Goal: Transaction & Acquisition: Book appointment/travel/reservation

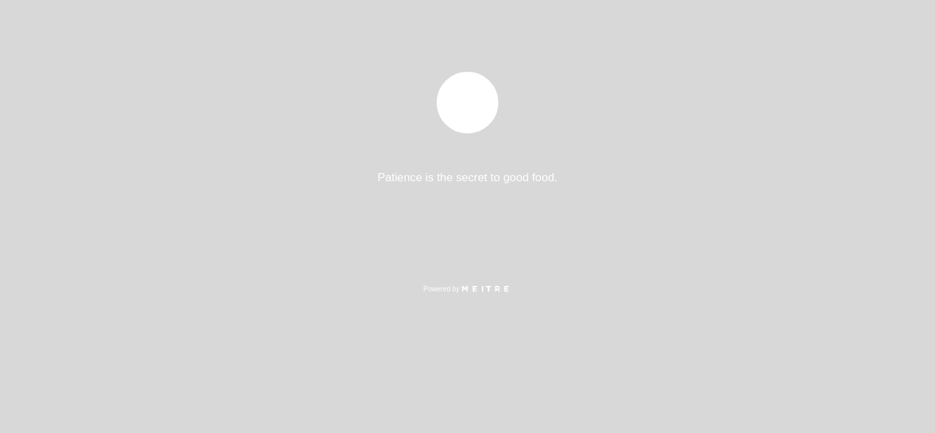
select select "pt"
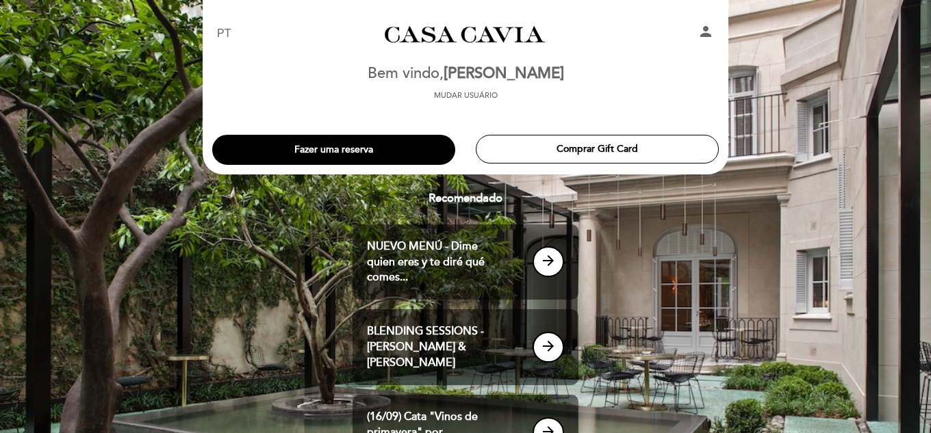
click at [701, 34] on icon "person" at bounding box center [705, 31] width 16 height 16
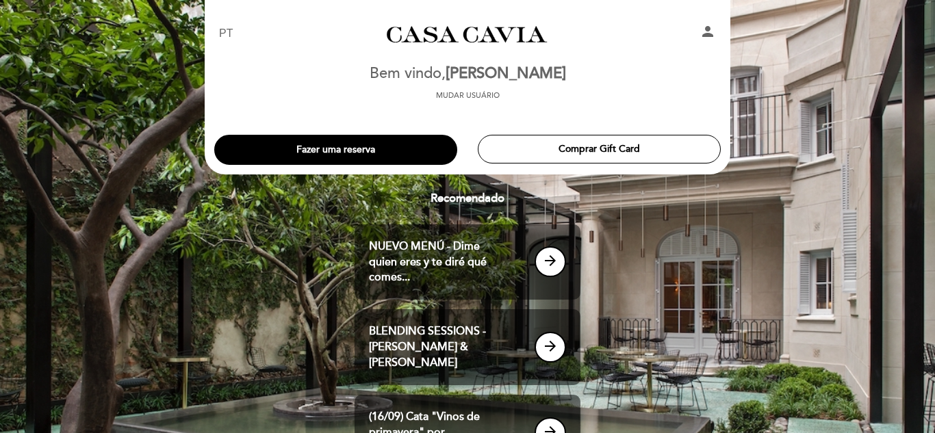
select select "pt"
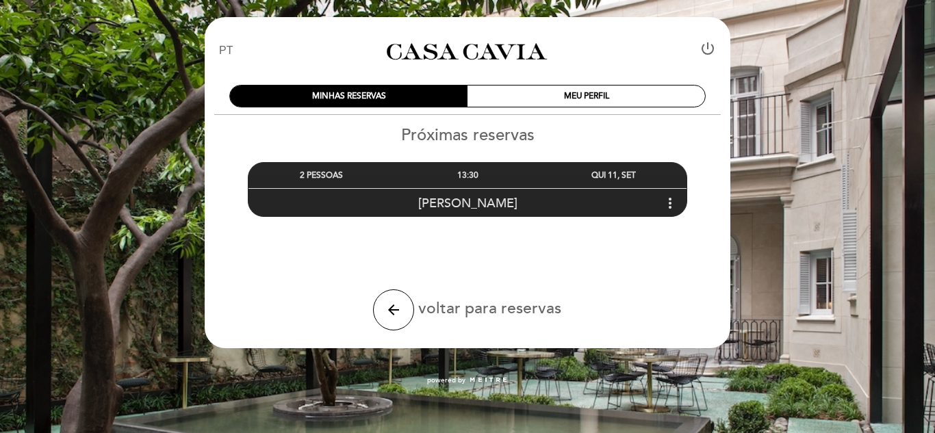
click at [671, 201] on icon "more_vert" at bounding box center [670, 203] width 16 height 16
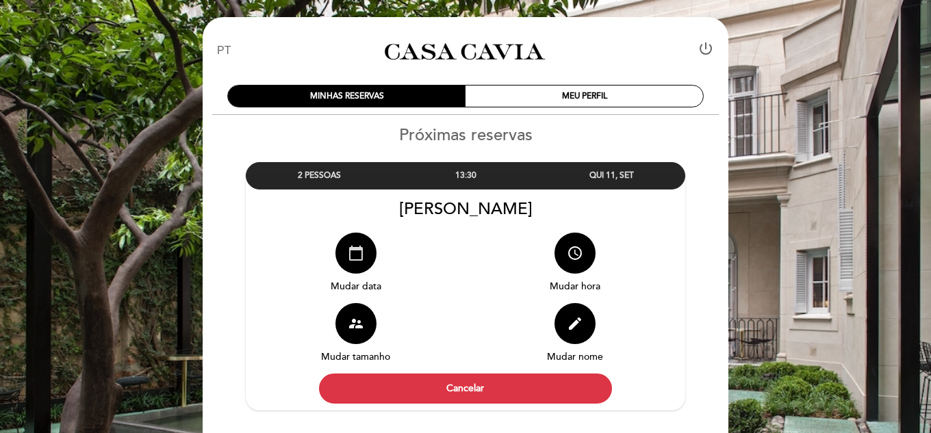
click at [348, 256] on icon "calendar_today" at bounding box center [356, 253] width 16 height 16
select select "pt"
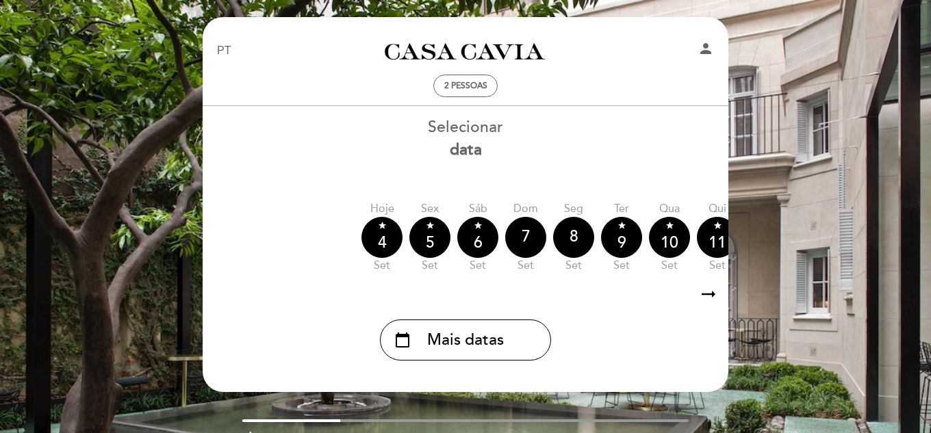
click at [704, 296] on icon "arrow_right_alt" at bounding box center [708, 294] width 21 height 29
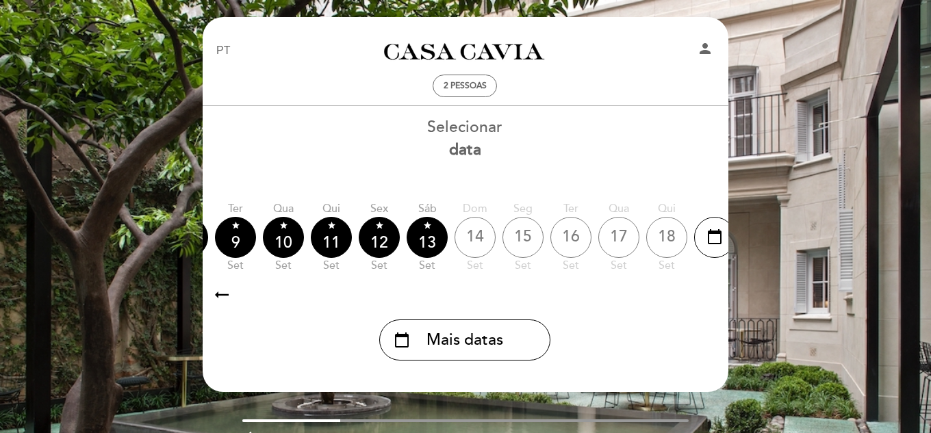
scroll to position [0, 399]
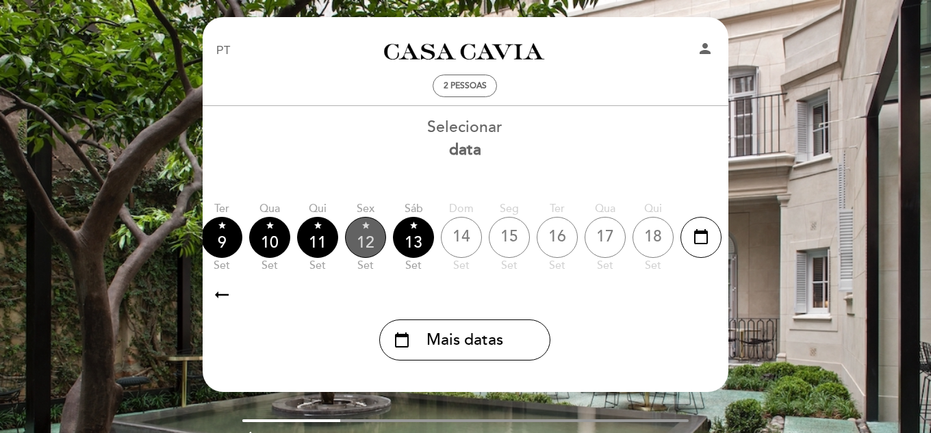
click at [372, 240] on div "star 12" at bounding box center [365, 237] width 41 height 41
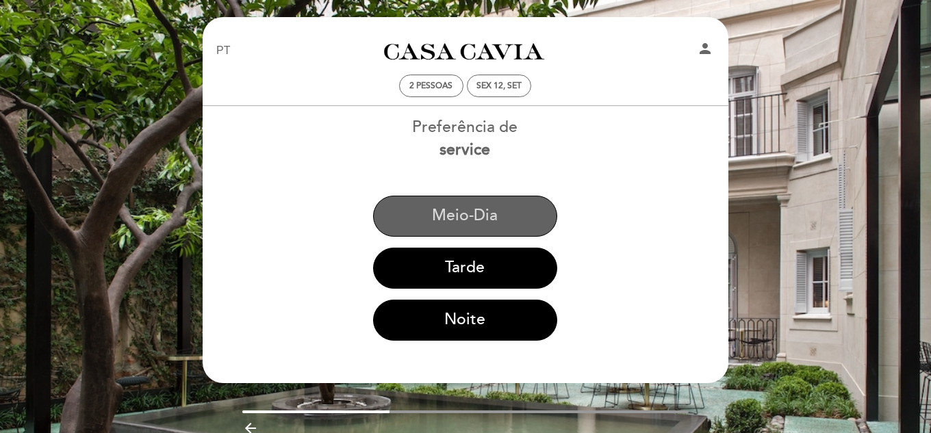
click at [504, 213] on button "Meio-dia" at bounding box center [465, 216] width 184 height 41
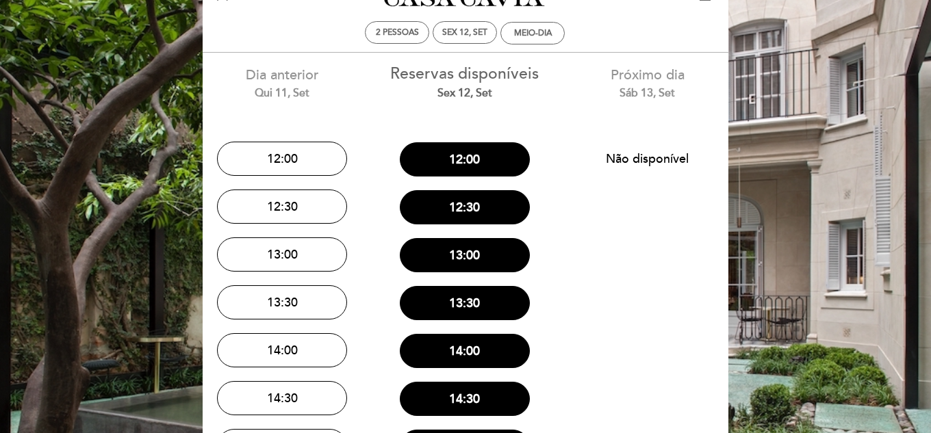
scroll to position [68, 0]
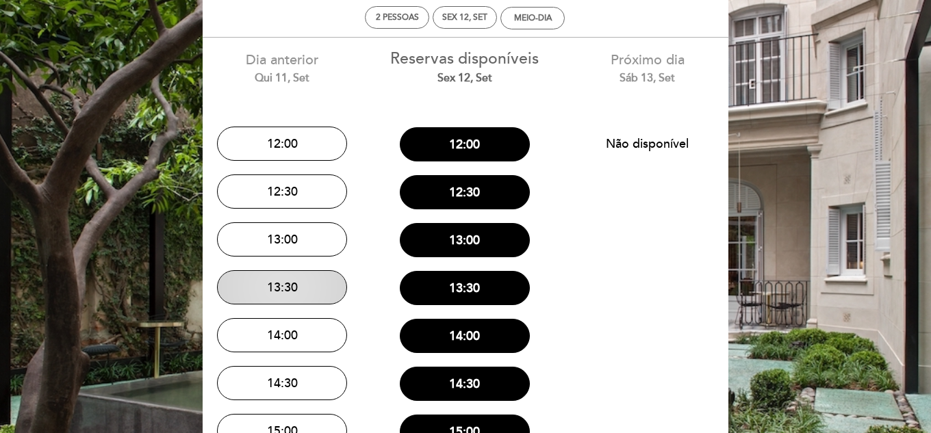
click at [307, 285] on button "13:30" at bounding box center [282, 287] width 130 height 34
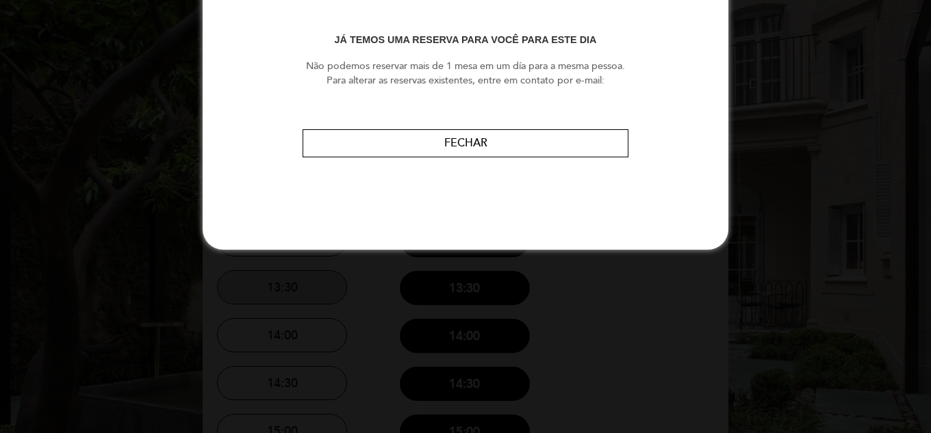
scroll to position [0, 0]
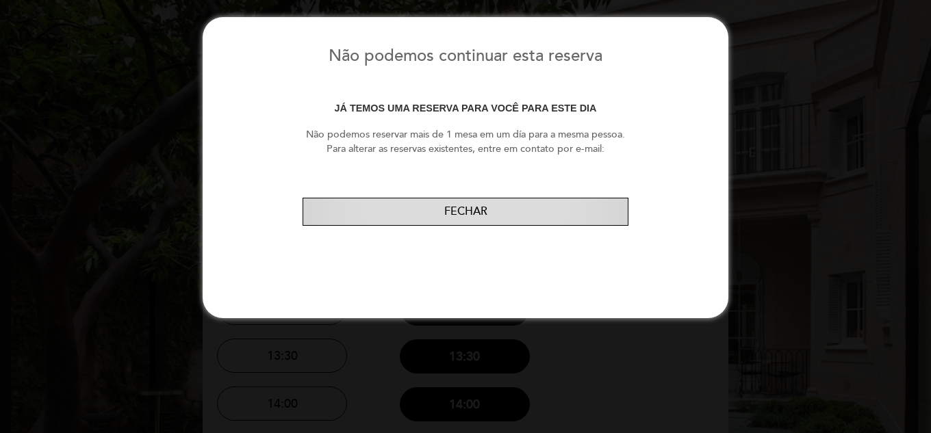
click at [484, 205] on button "FECHAR" at bounding box center [465, 212] width 326 height 28
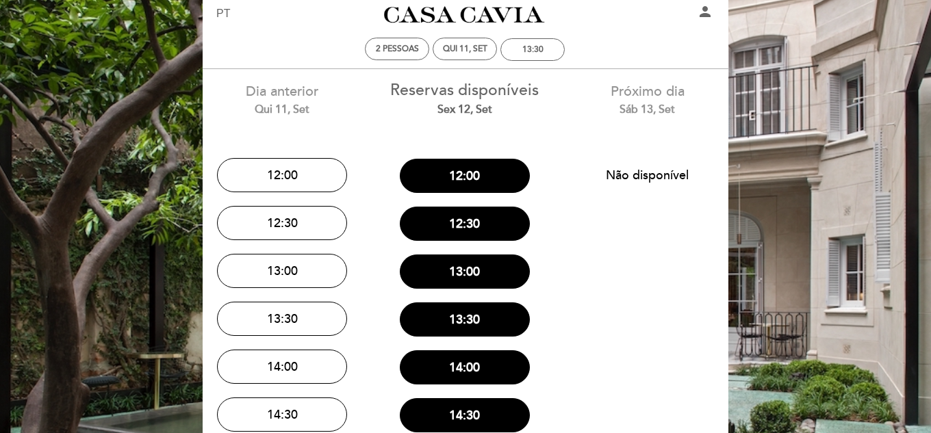
scroll to position [68, 0]
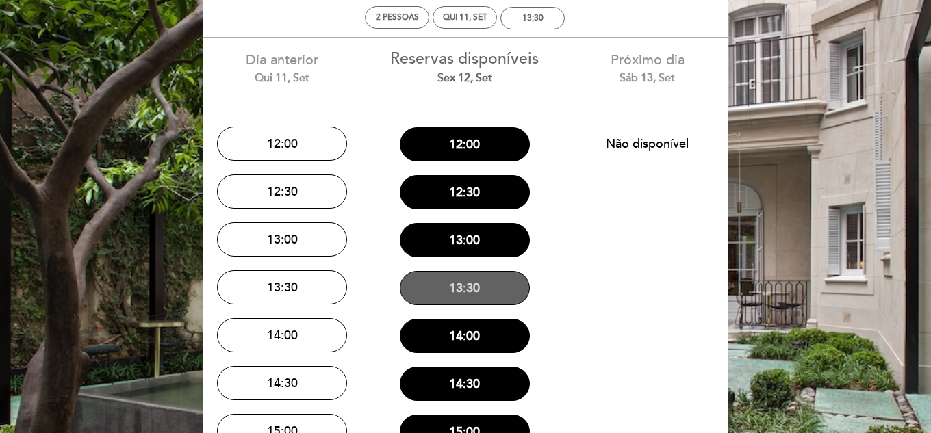
click at [493, 281] on button "13:30" at bounding box center [465, 288] width 130 height 34
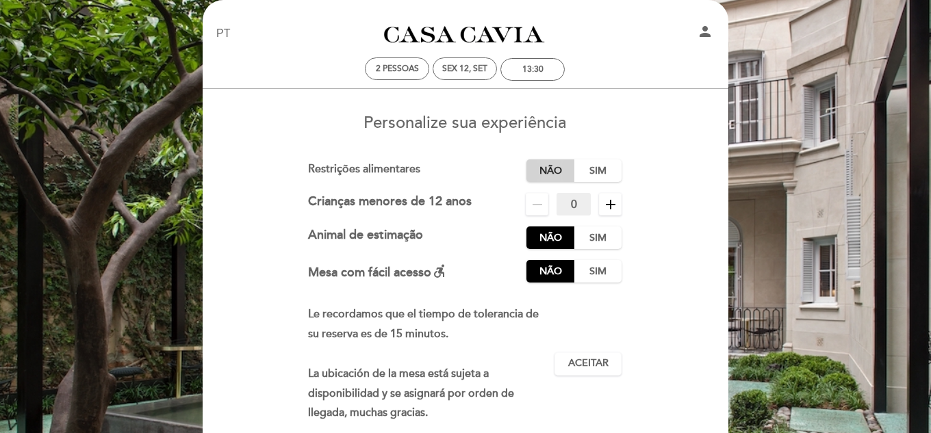
click at [556, 171] on label "Não" at bounding box center [550, 170] width 48 height 23
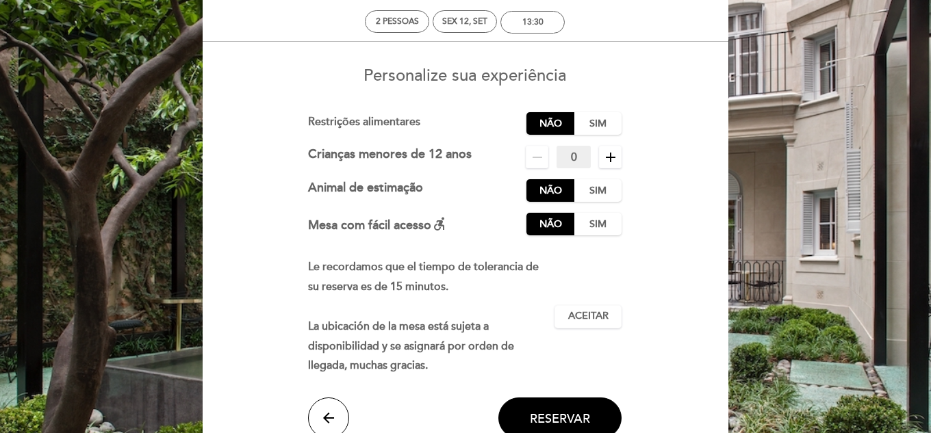
scroll to position [86, 0]
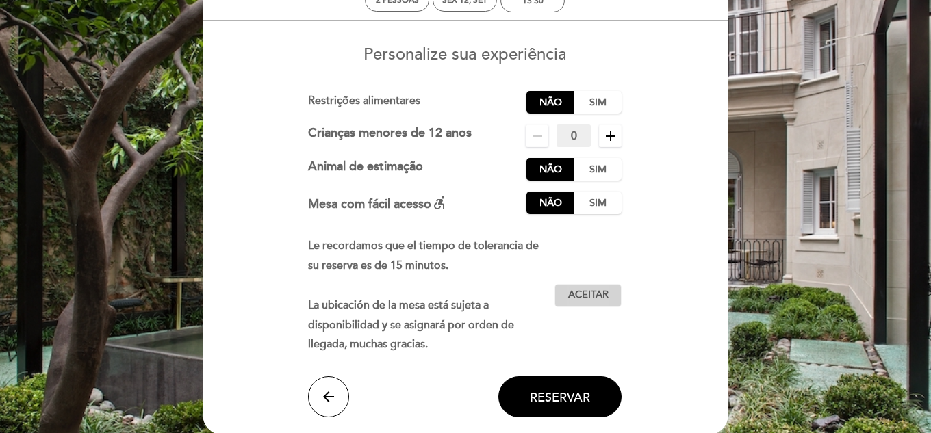
click at [597, 302] on span "Aceitar" at bounding box center [588, 295] width 40 height 14
click at [567, 408] on button "Reservar" at bounding box center [559, 396] width 123 height 41
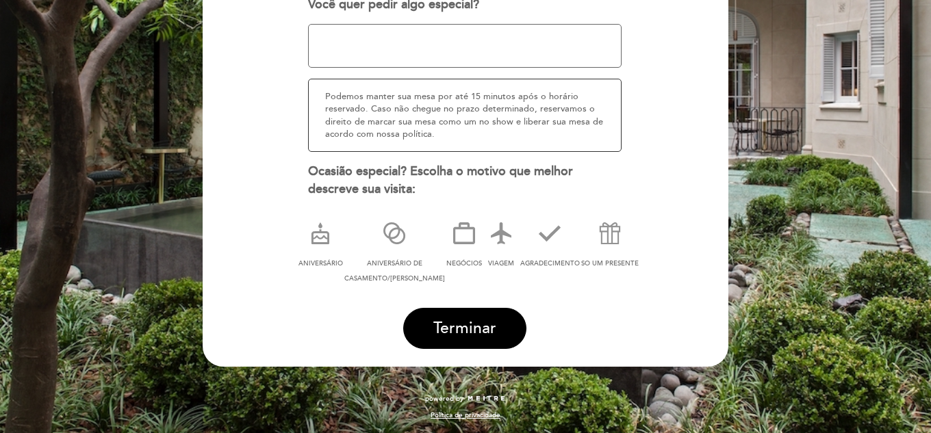
scroll to position [238, 0]
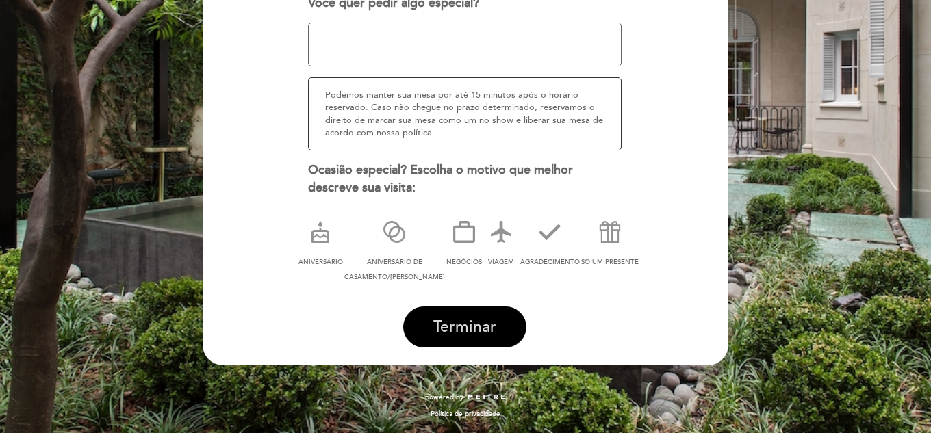
click at [466, 317] on span "Terminar" at bounding box center [464, 326] width 63 height 19
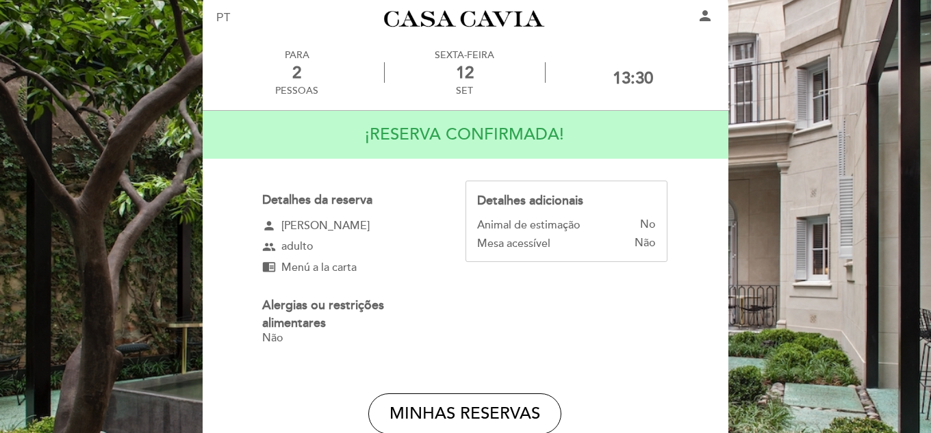
scroll to position [0, 0]
